Goal: Task Accomplishment & Management: Complete application form

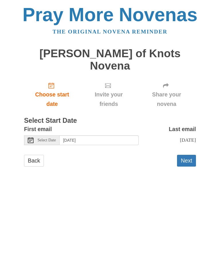
click at [184, 155] on button "Next" at bounding box center [186, 161] width 19 height 12
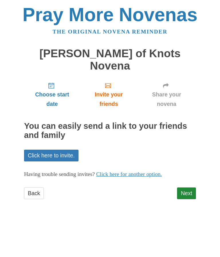
click at [189, 188] on link "Next" at bounding box center [186, 194] width 19 height 12
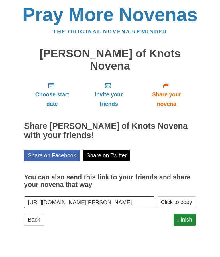
click at [187, 214] on link "Finish" at bounding box center [185, 220] width 22 height 12
